Goal: Information Seeking & Learning: Stay updated

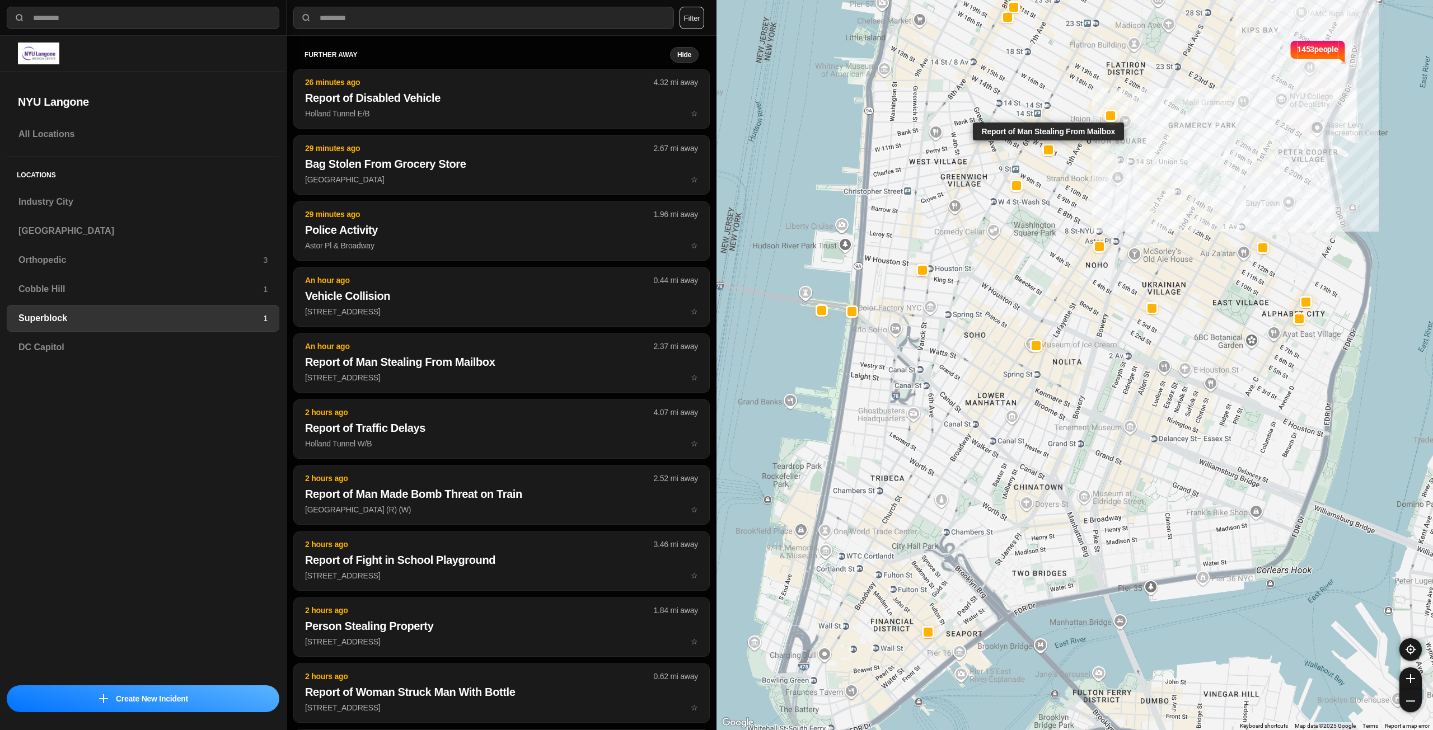
select select "*"
click at [79, 201] on h3 "Industry City" at bounding box center [142, 201] width 249 height 13
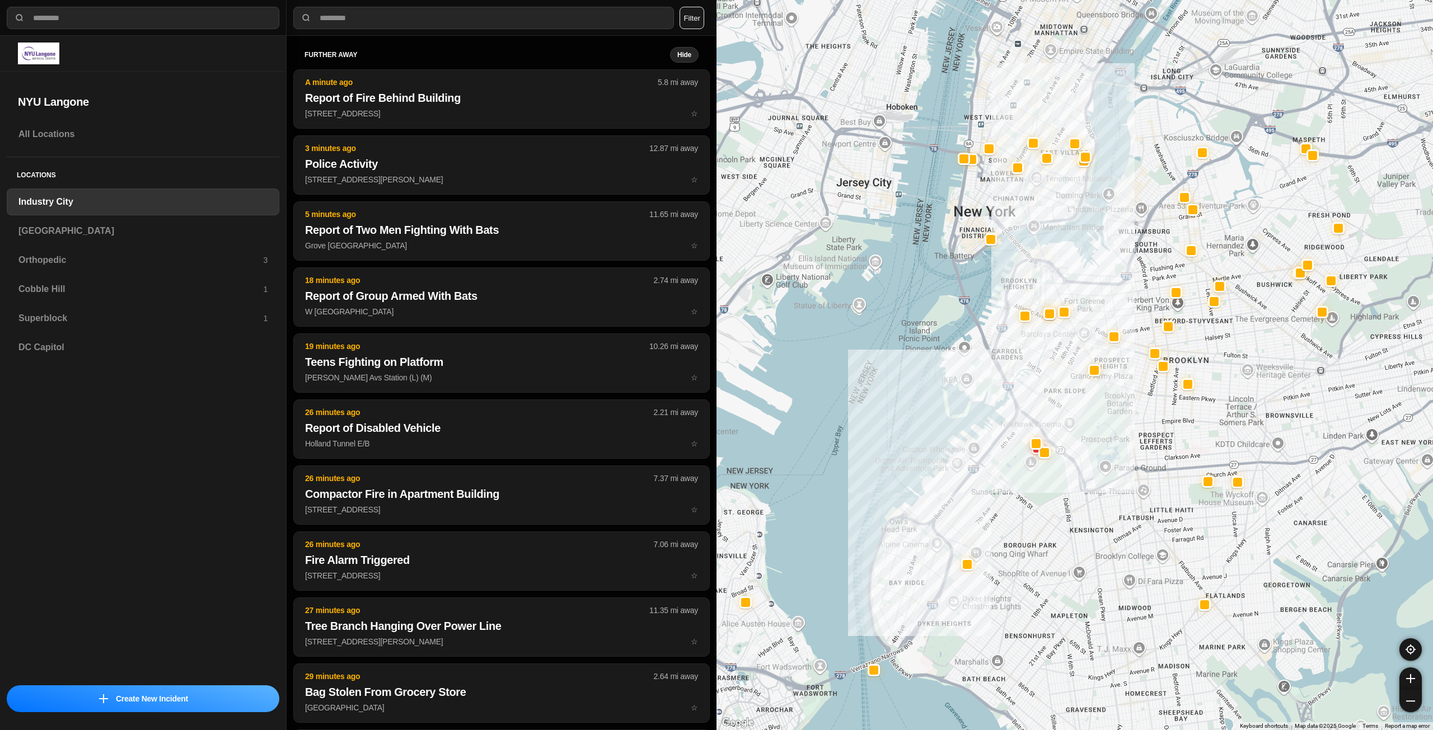
drag, startPoint x: 1184, startPoint y: 249, endPoint x: 1129, endPoint y: 320, distance: 89.8
click at [1129, 320] on div at bounding box center [1074, 365] width 716 height 730
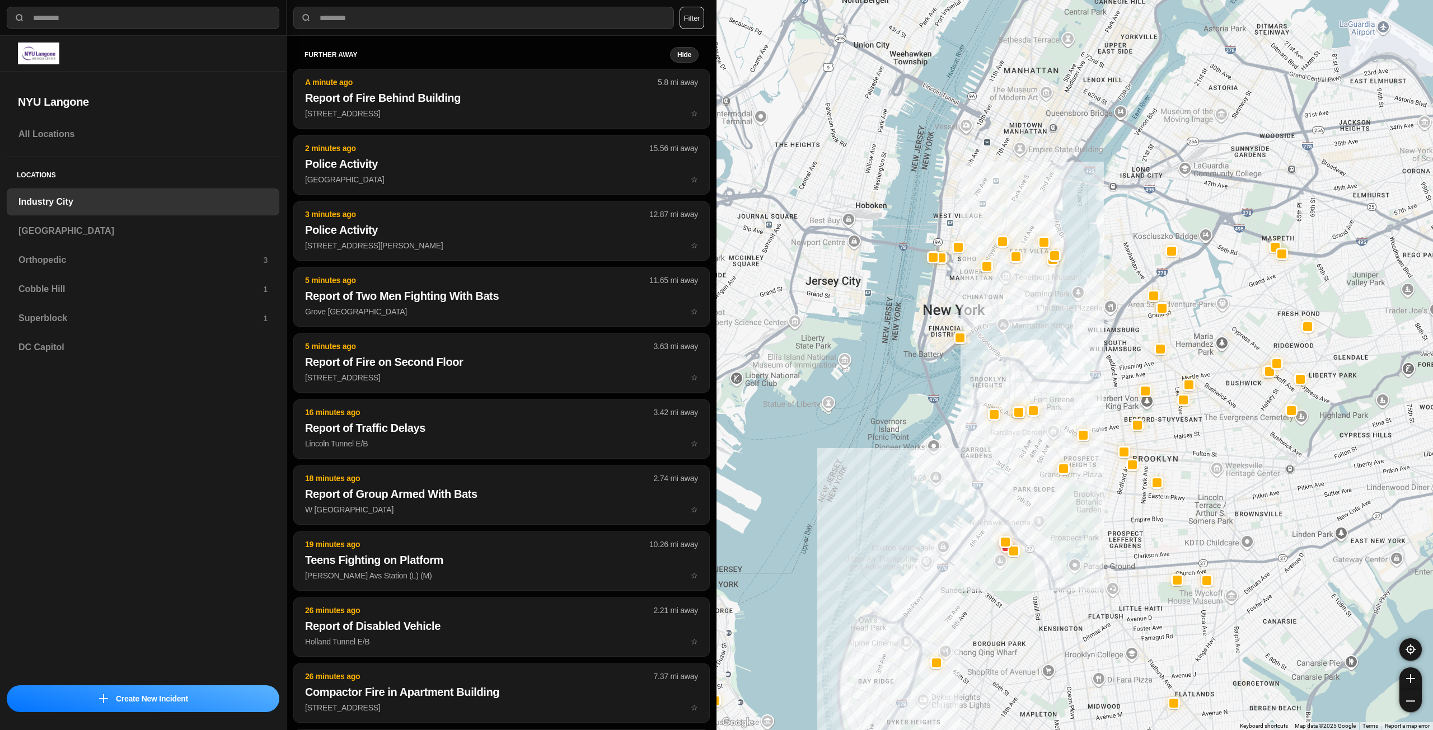
drag, startPoint x: 1123, startPoint y: 248, endPoint x: 1093, endPoint y: 345, distance: 101.1
click at [1093, 345] on div at bounding box center [1074, 365] width 716 height 730
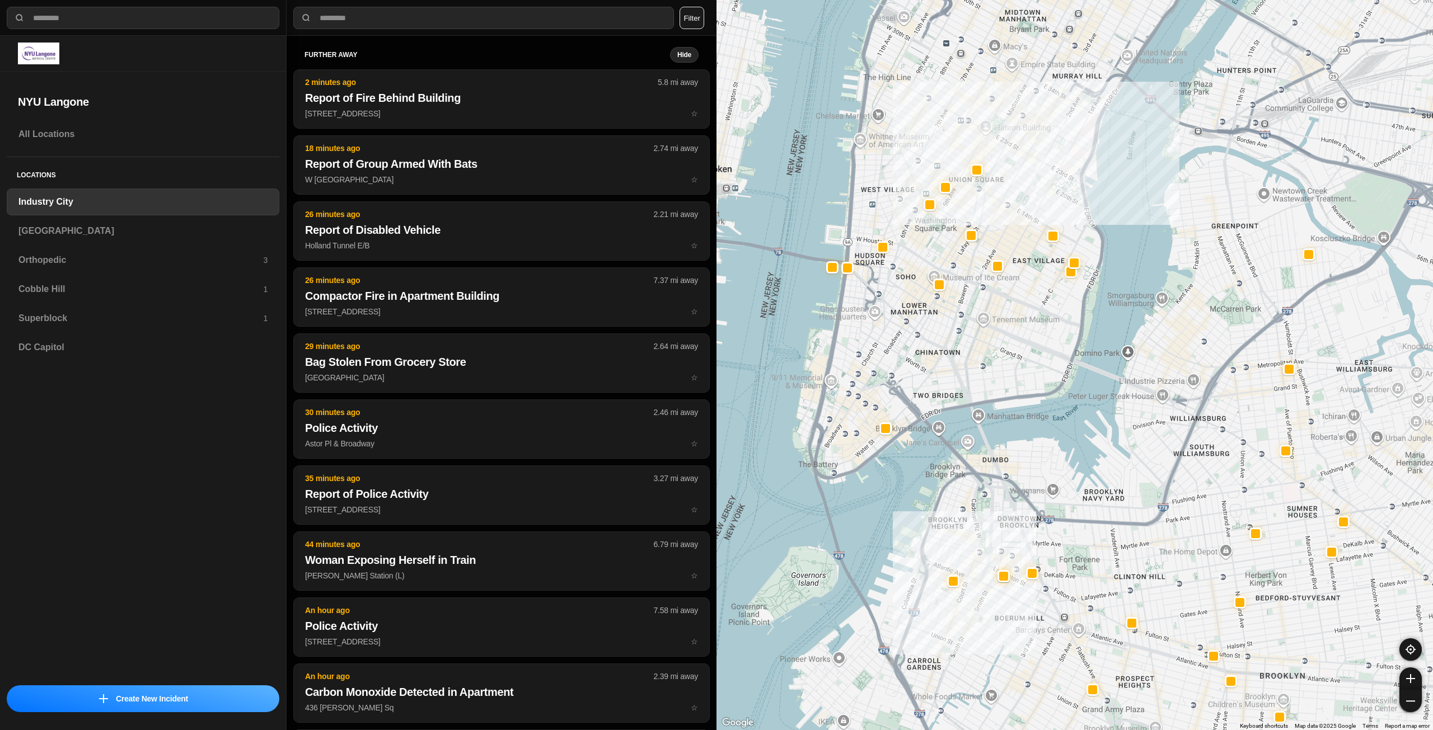
drag, startPoint x: 944, startPoint y: 247, endPoint x: 1030, endPoint y: 376, distance: 154.6
click at [1030, 376] on div "757 people" at bounding box center [1074, 365] width 716 height 730
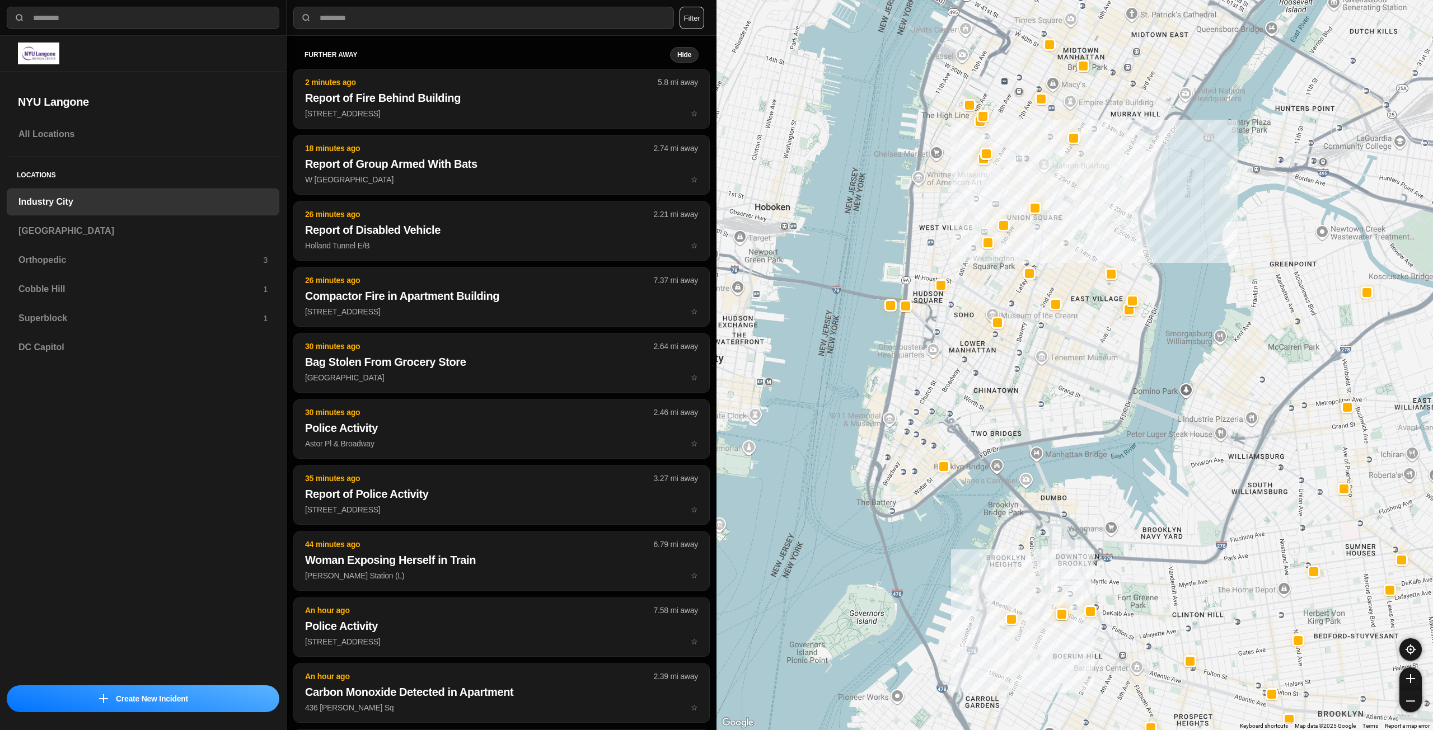
drag, startPoint x: 1011, startPoint y: 380, endPoint x: 1062, endPoint y: 407, distance: 57.8
click at [1062, 407] on div "757 people" at bounding box center [1074, 365] width 716 height 730
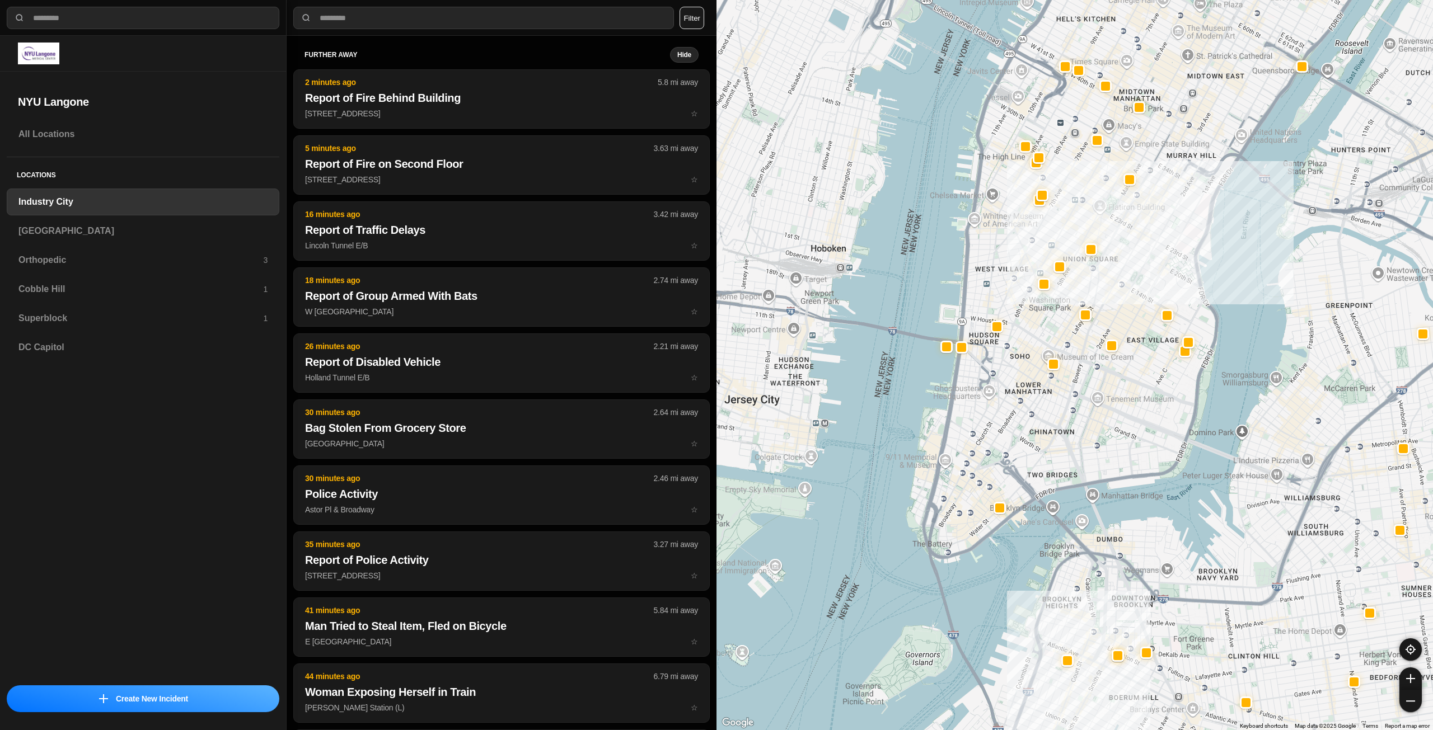
drag, startPoint x: 1007, startPoint y: 359, endPoint x: 1076, endPoint y: 410, distance: 85.6
click at [1076, 410] on div "757 people" at bounding box center [1074, 365] width 716 height 730
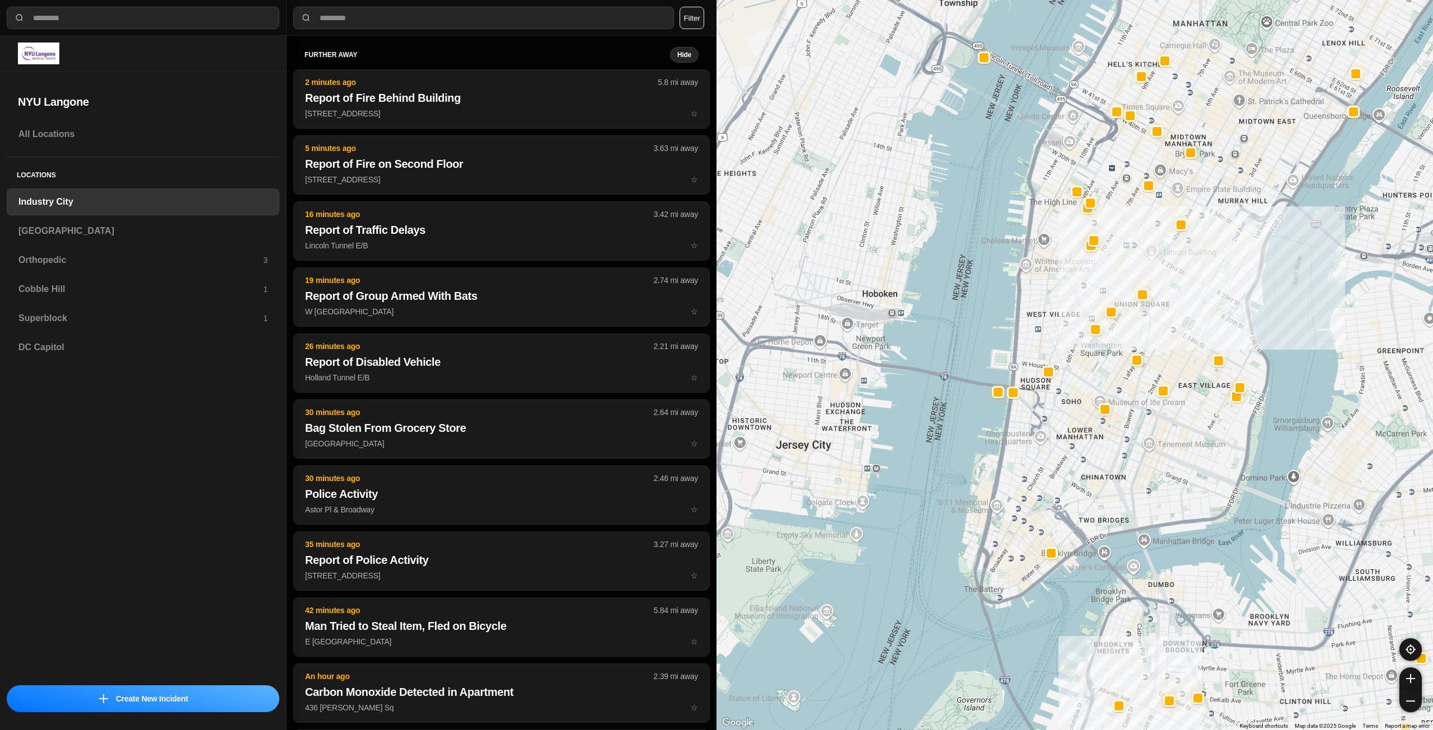
drag, startPoint x: 1120, startPoint y: 458, endPoint x: 1147, endPoint y: 479, distance: 34.7
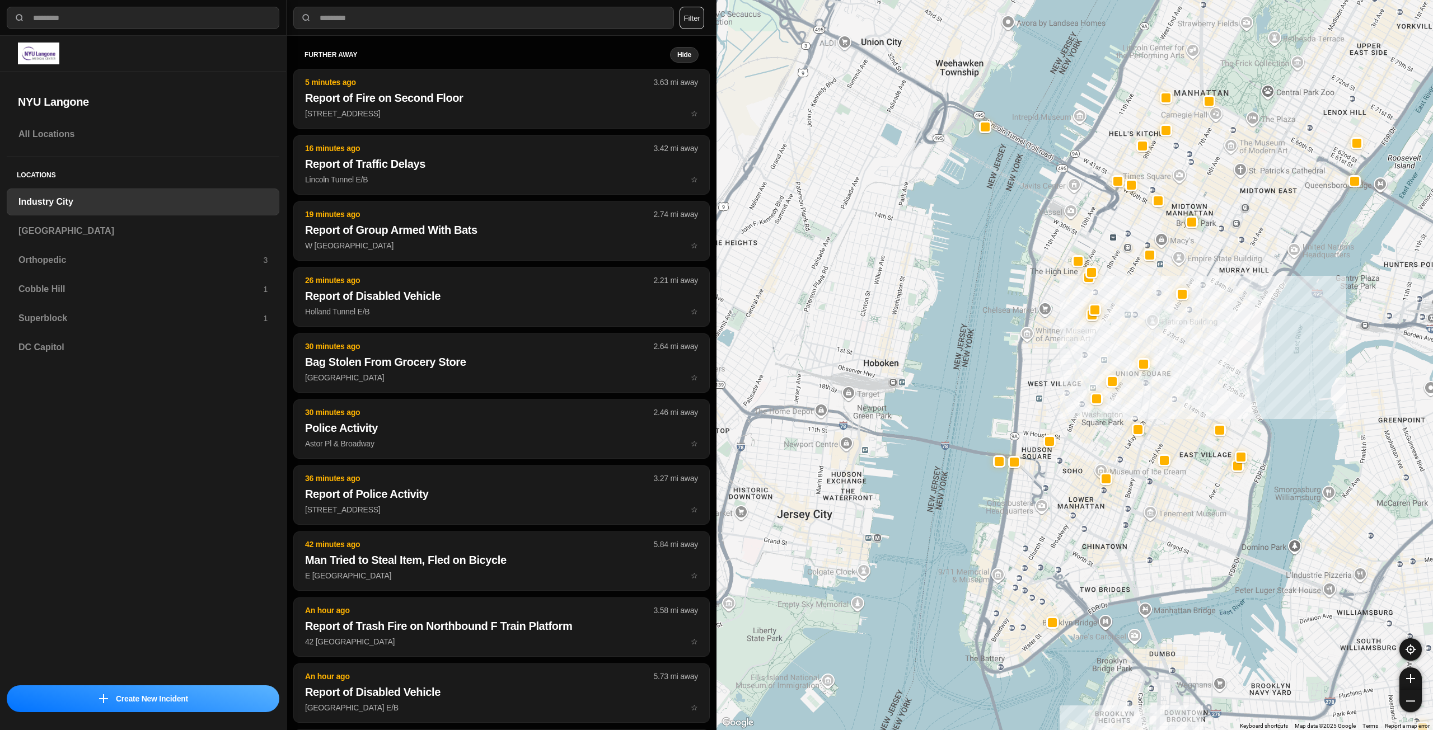
drag, startPoint x: 1219, startPoint y: 251, endPoint x: 1219, endPoint y: 318, distance: 66.6
click at [1219, 318] on div "757 people" at bounding box center [1074, 365] width 716 height 730
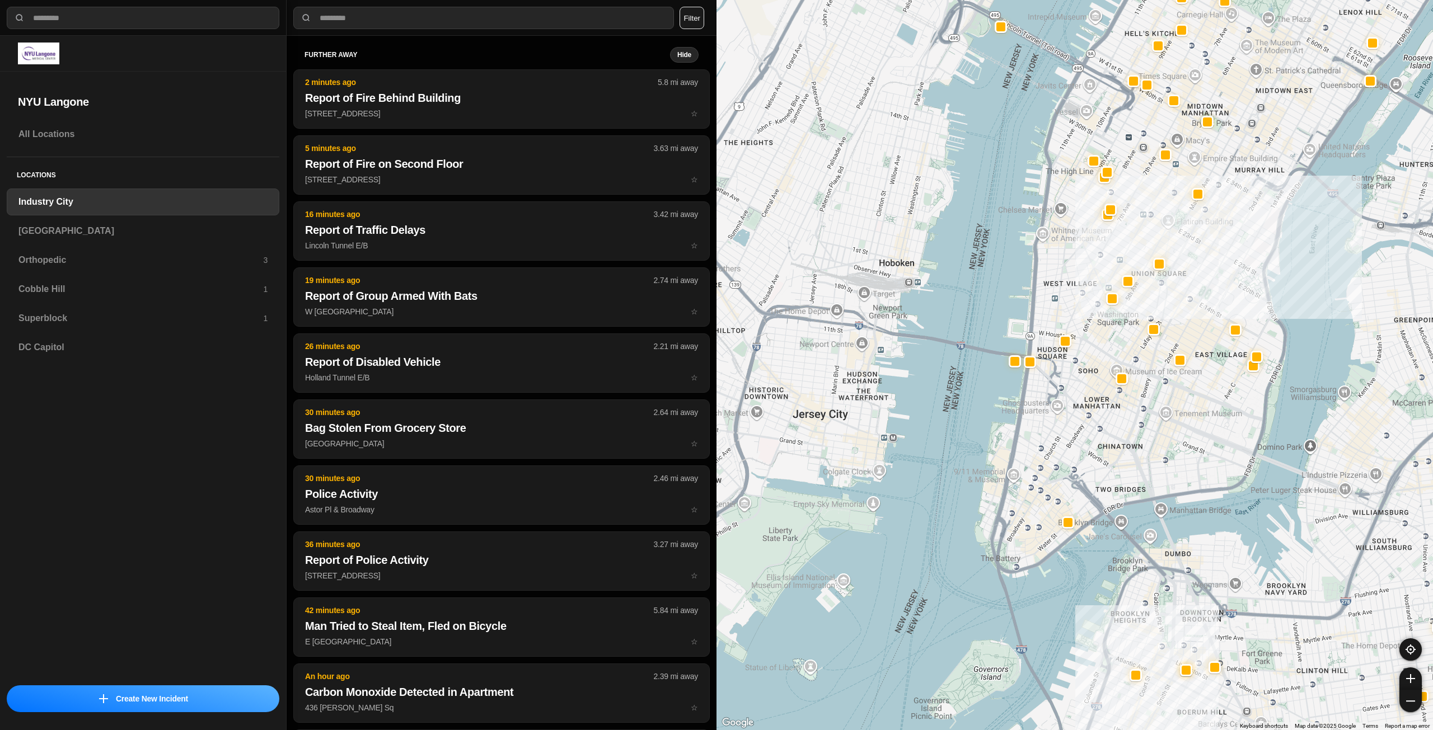
drag, startPoint x: 1137, startPoint y: 533, endPoint x: 1153, endPoint y: 429, distance: 105.8
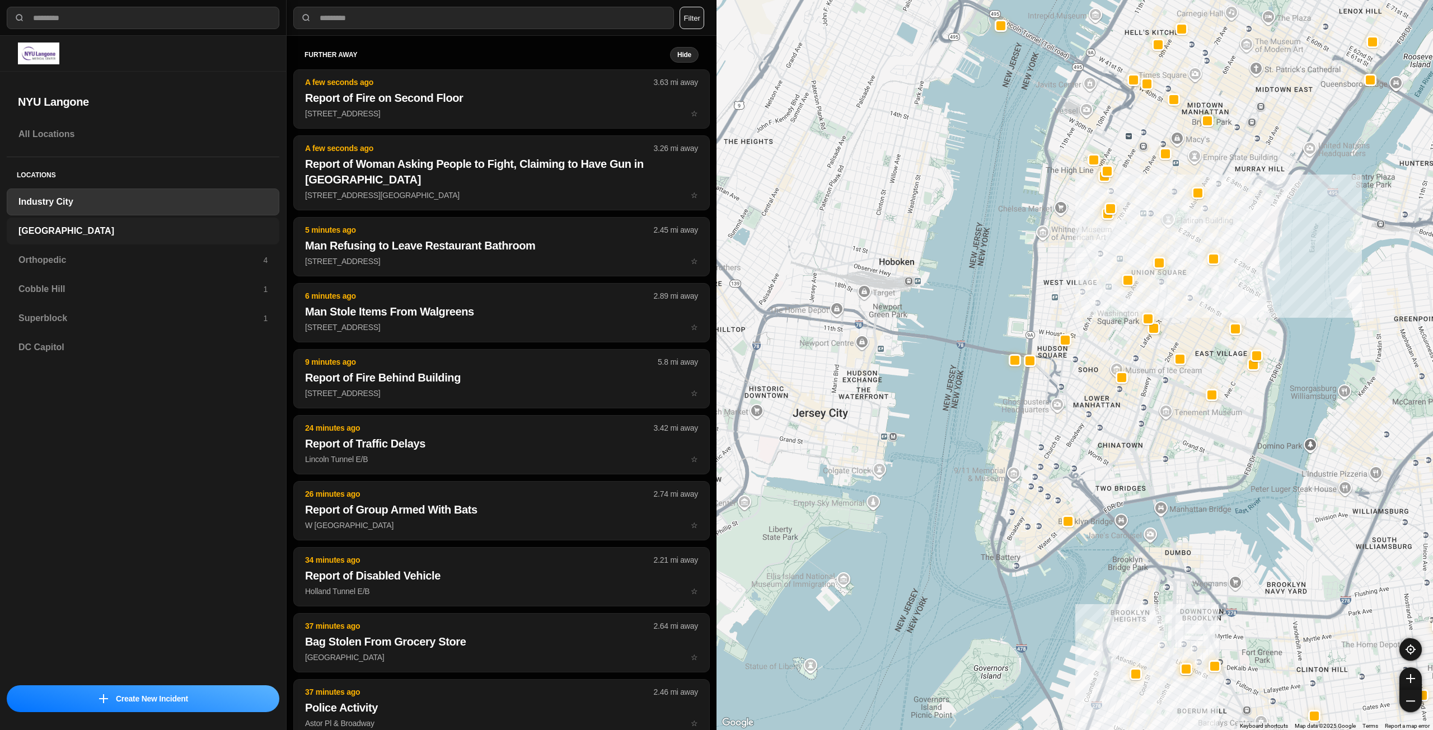
click at [95, 224] on h3 "[GEOGRAPHIC_DATA]" at bounding box center [142, 230] width 249 height 13
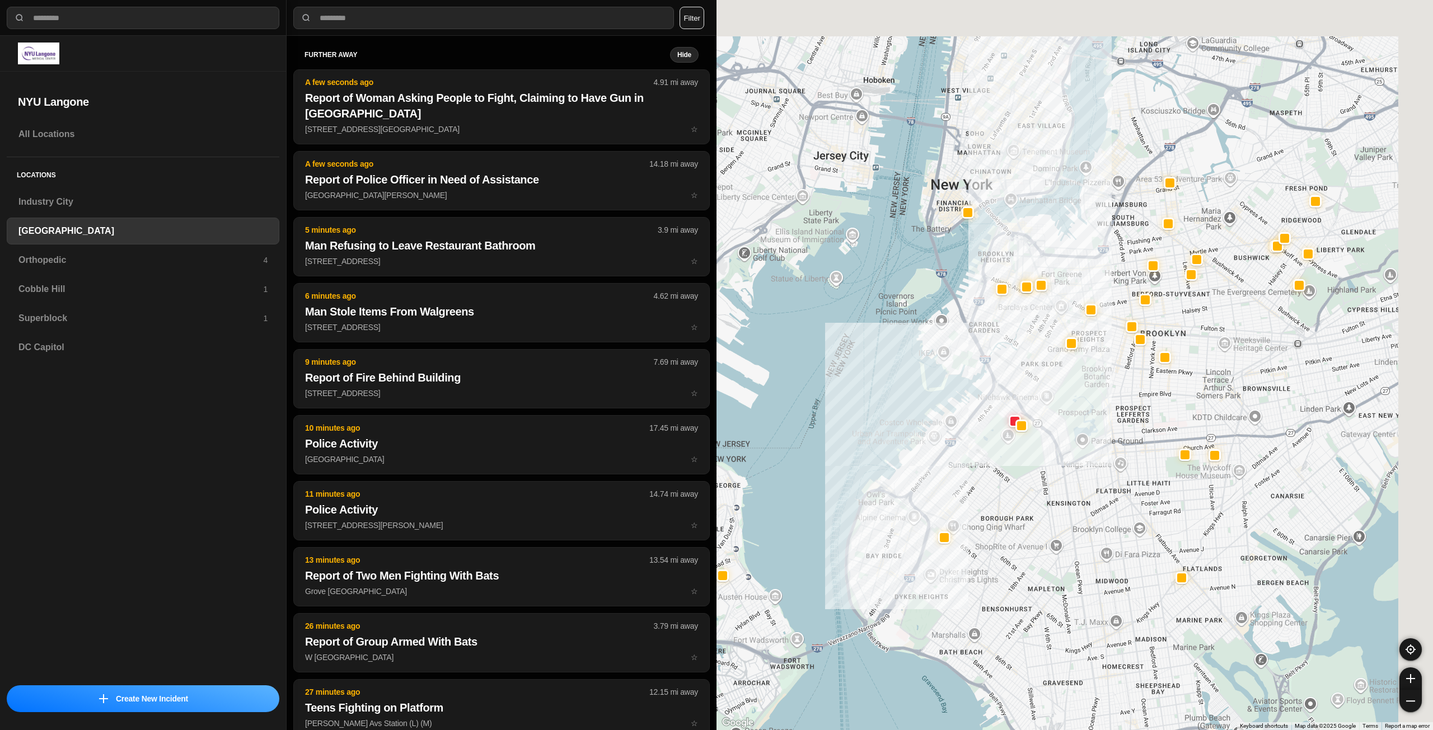
drag, startPoint x: 1155, startPoint y: 321, endPoint x: 1094, endPoint y: 399, distance: 98.9
click at [1094, 399] on div at bounding box center [1074, 365] width 716 height 730
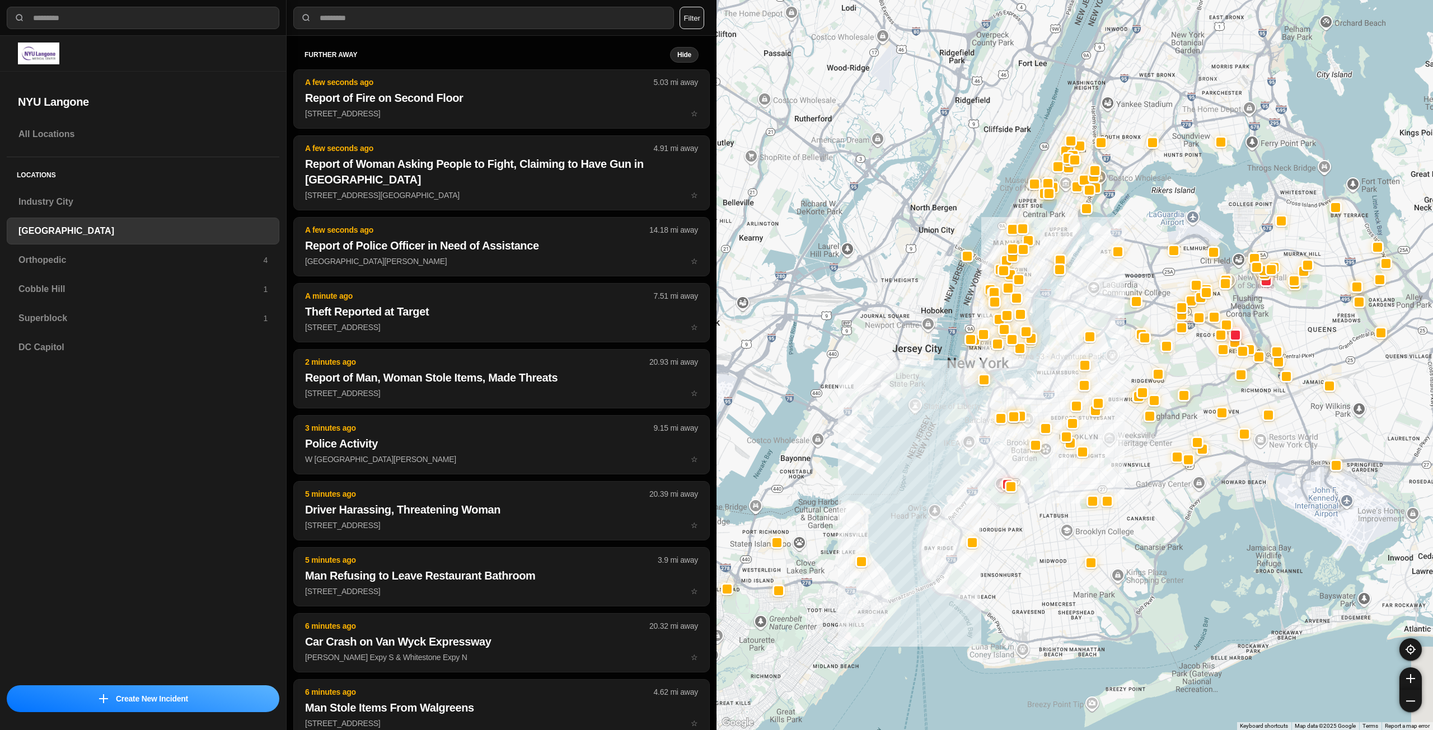
drag, startPoint x: 1104, startPoint y: 266, endPoint x: 1052, endPoint y: 398, distance: 142.7
click at [1053, 398] on div at bounding box center [1074, 365] width 716 height 730
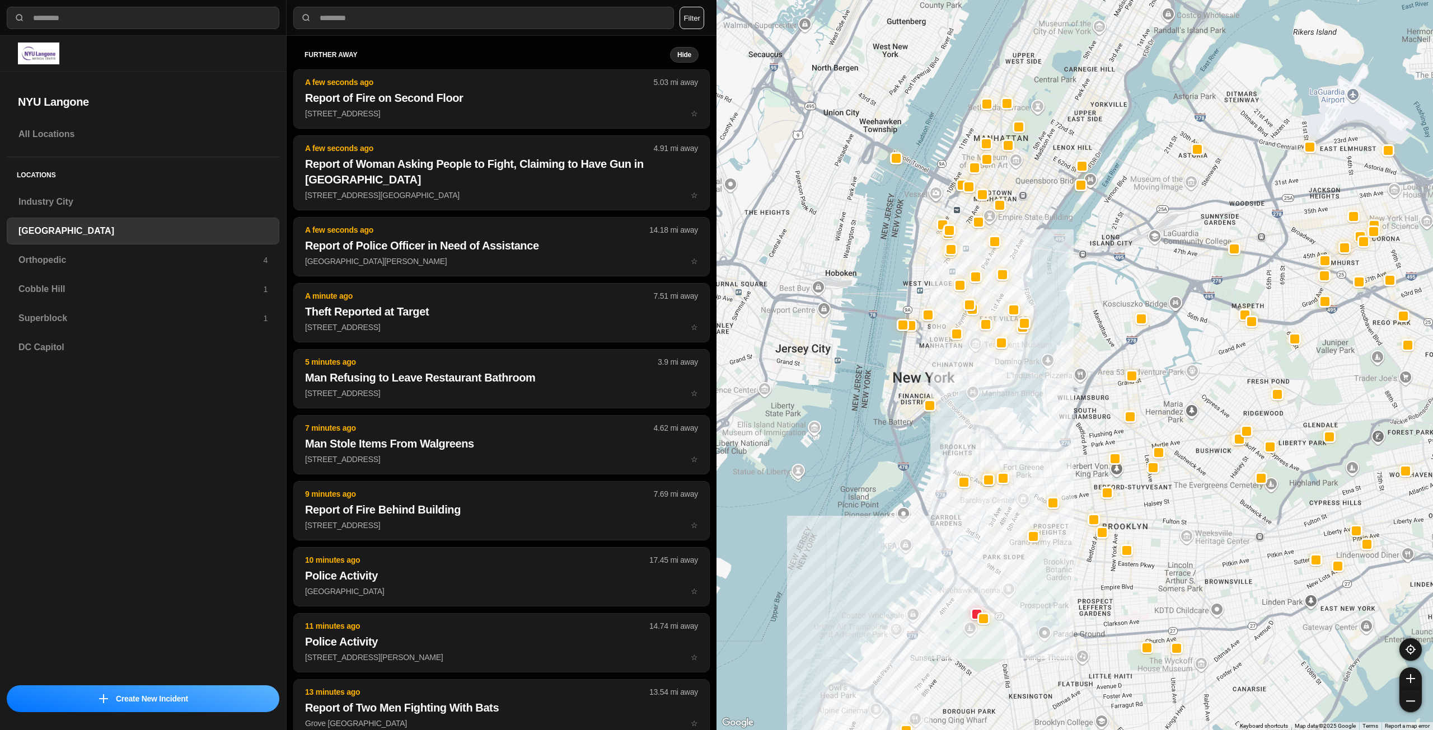
drag, startPoint x: 995, startPoint y: 308, endPoint x: 964, endPoint y: 370, distance: 70.1
click at [964, 370] on div at bounding box center [1074, 365] width 716 height 730
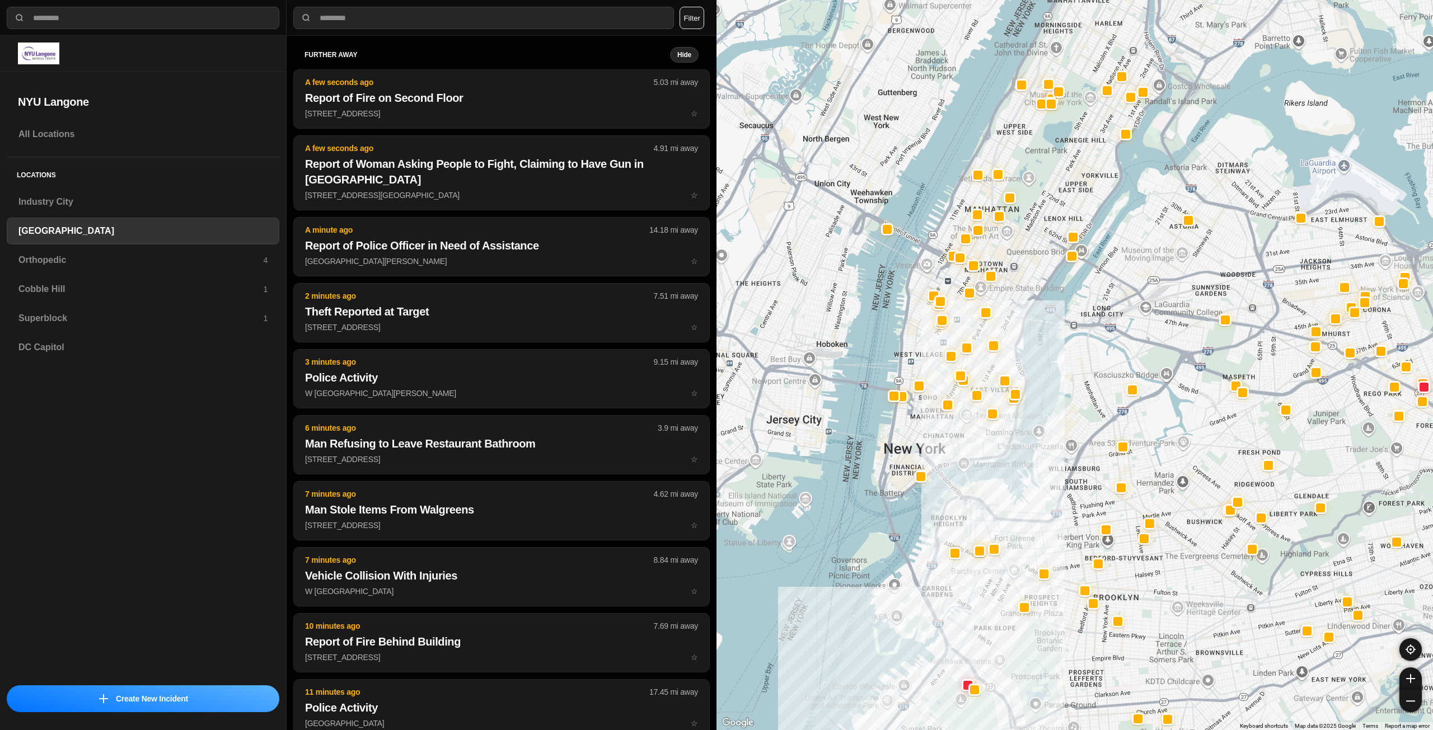
click at [963, 430] on div at bounding box center [1074, 365] width 716 height 730
